Goal: Consume media (video, audio)

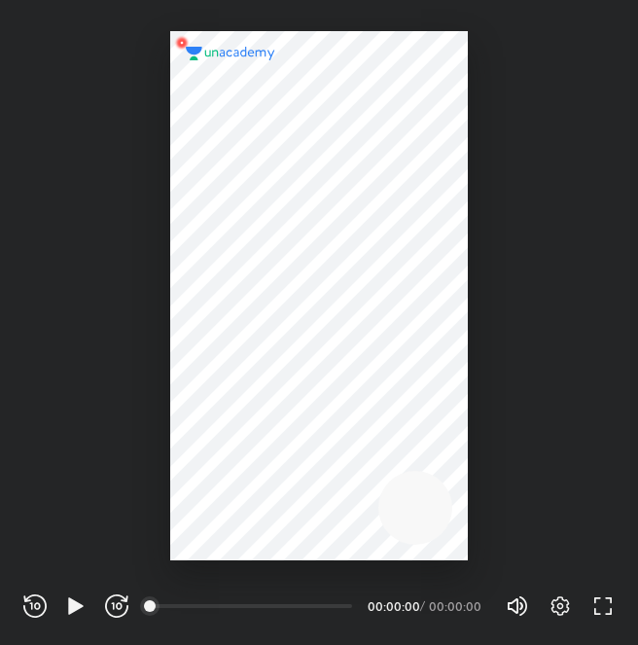
scroll to position [645, 638]
click at [550, 611] on icon "button" at bounding box center [560, 606] width 23 height 23
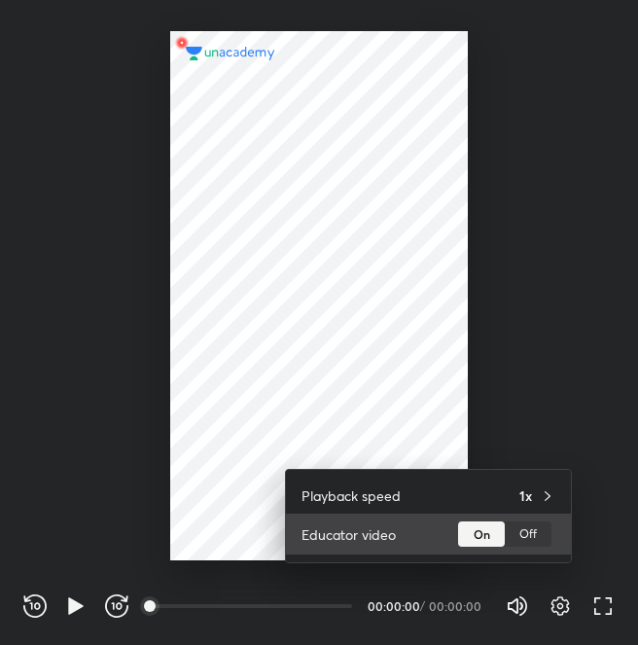
click at [525, 528] on div "Off" at bounding box center [528, 534] width 47 height 25
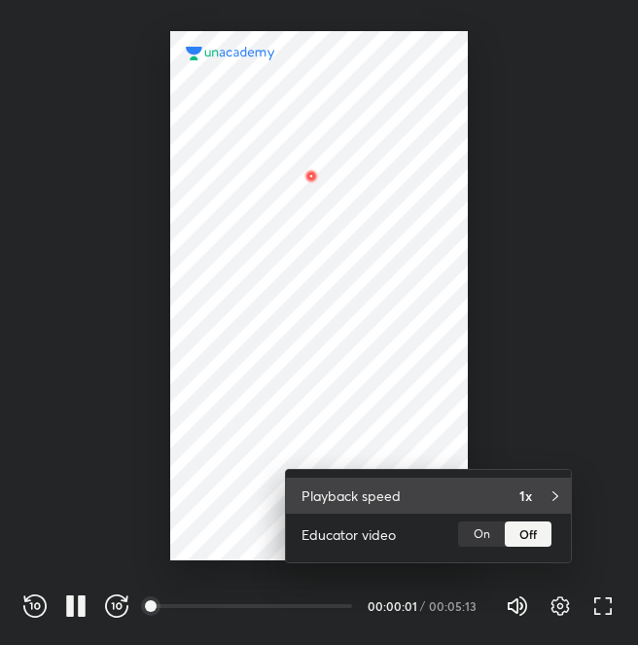
click at [522, 498] on h4 "1x" at bounding box center [526, 496] width 13 height 20
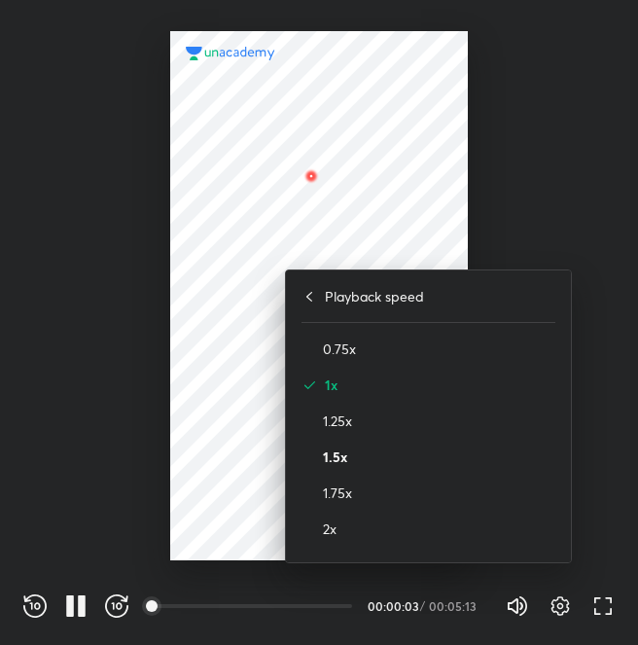
click at [386, 461] on h4 "1.5x" at bounding box center [439, 457] width 233 height 20
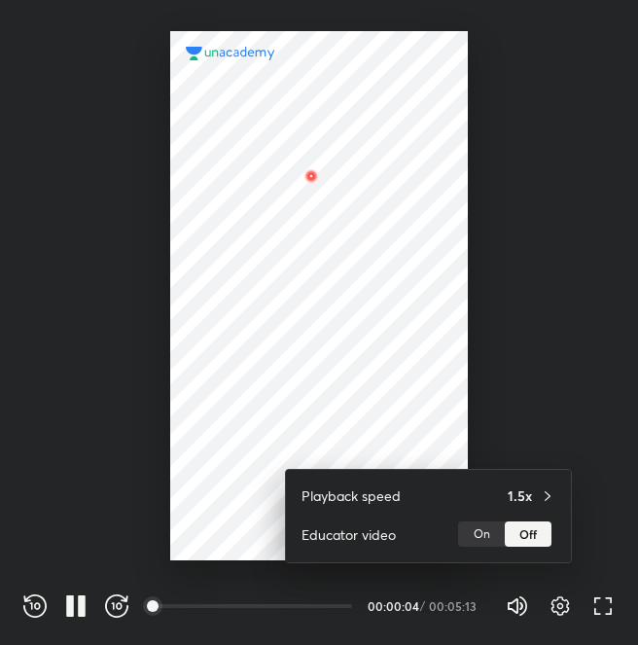
click at [544, 308] on div at bounding box center [319, 322] width 638 height 645
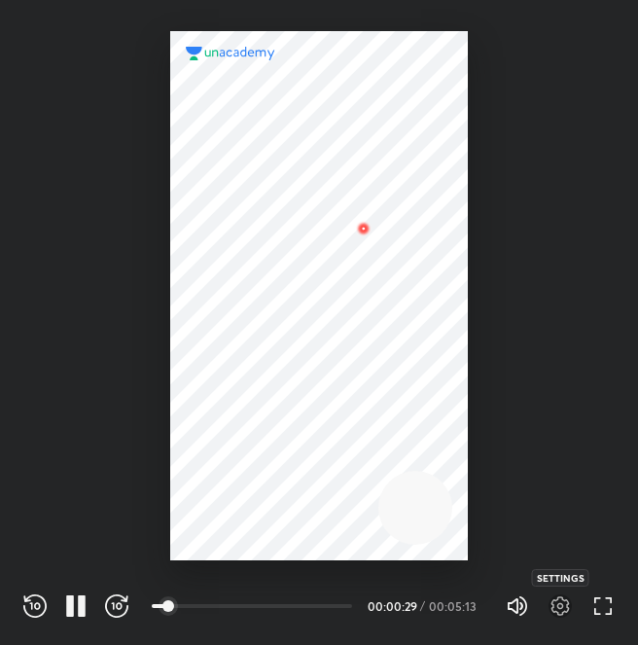
click at [563, 609] on icon "button" at bounding box center [560, 606] width 23 height 23
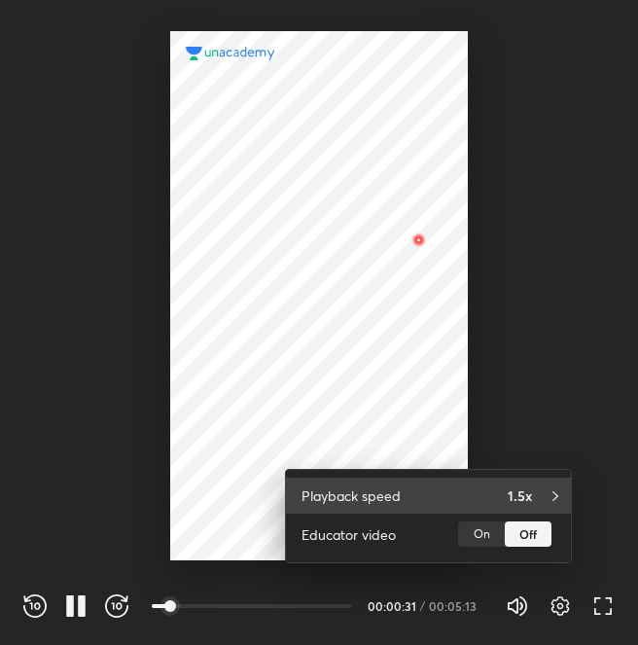
click at [553, 495] on icon at bounding box center [556, 497] width 16 height 16
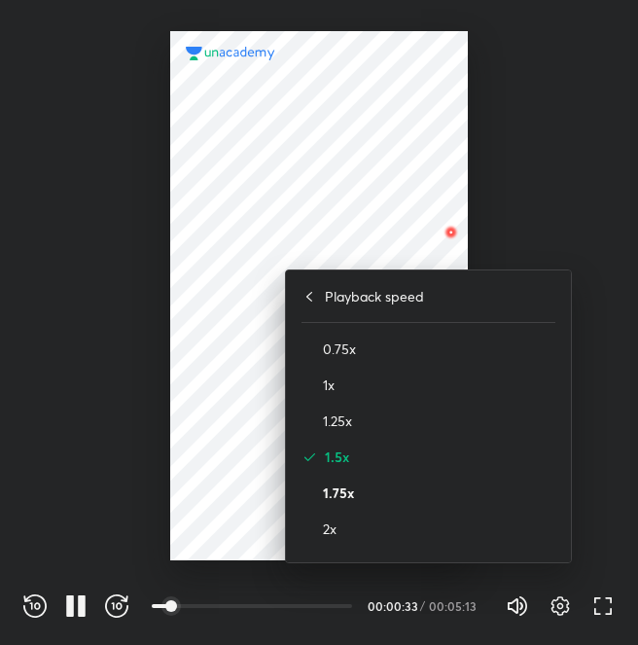
click at [372, 483] on h4 "1.75x" at bounding box center [439, 493] width 233 height 20
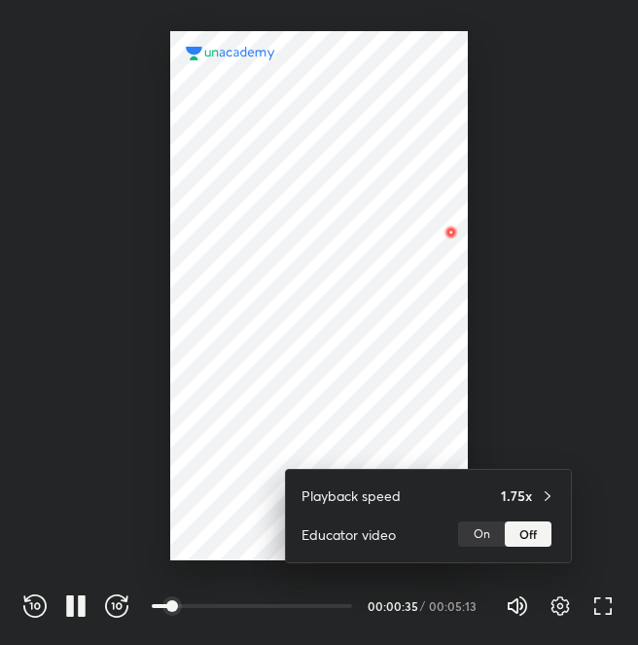
click at [566, 334] on div at bounding box center [319, 322] width 638 height 645
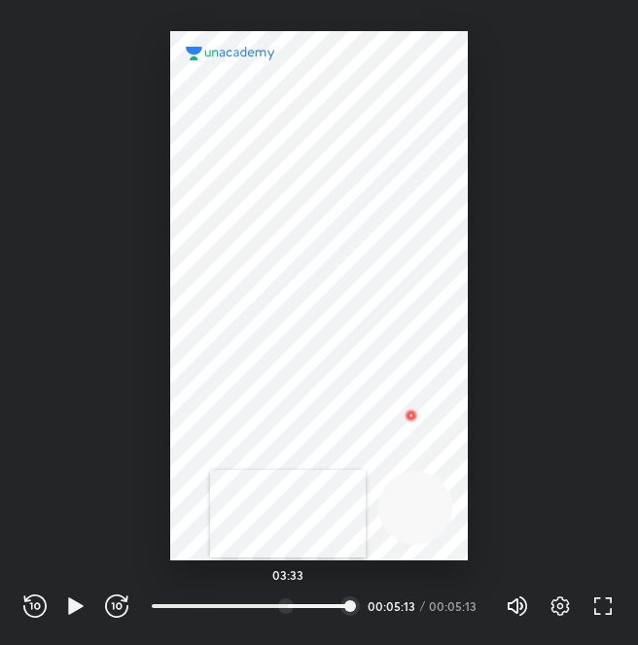
click at [288, 602] on div at bounding box center [286, 607] width 16 height 16
click at [66, 599] on icon "button" at bounding box center [75, 606] width 23 height 23
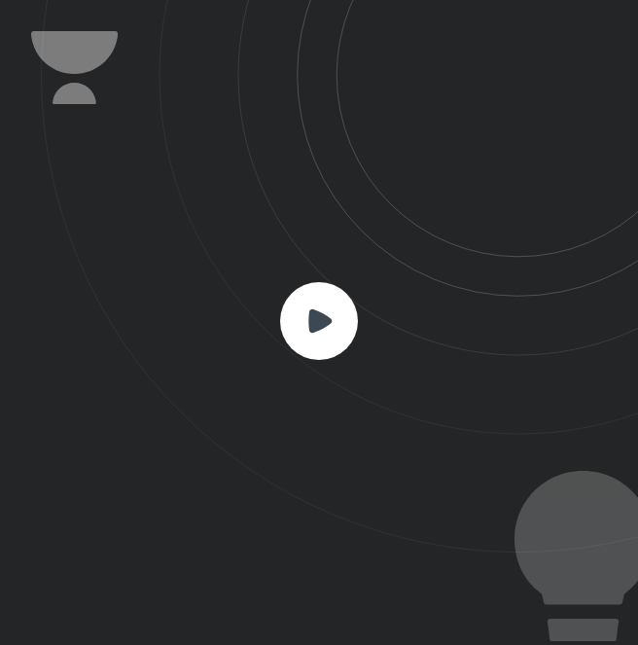
click at [289, 347] on icon at bounding box center [319, 321] width 78 height 78
click at [309, 333] on rect at bounding box center [319, 321] width 78 height 78
